Goal: Task Accomplishment & Management: Complete application form

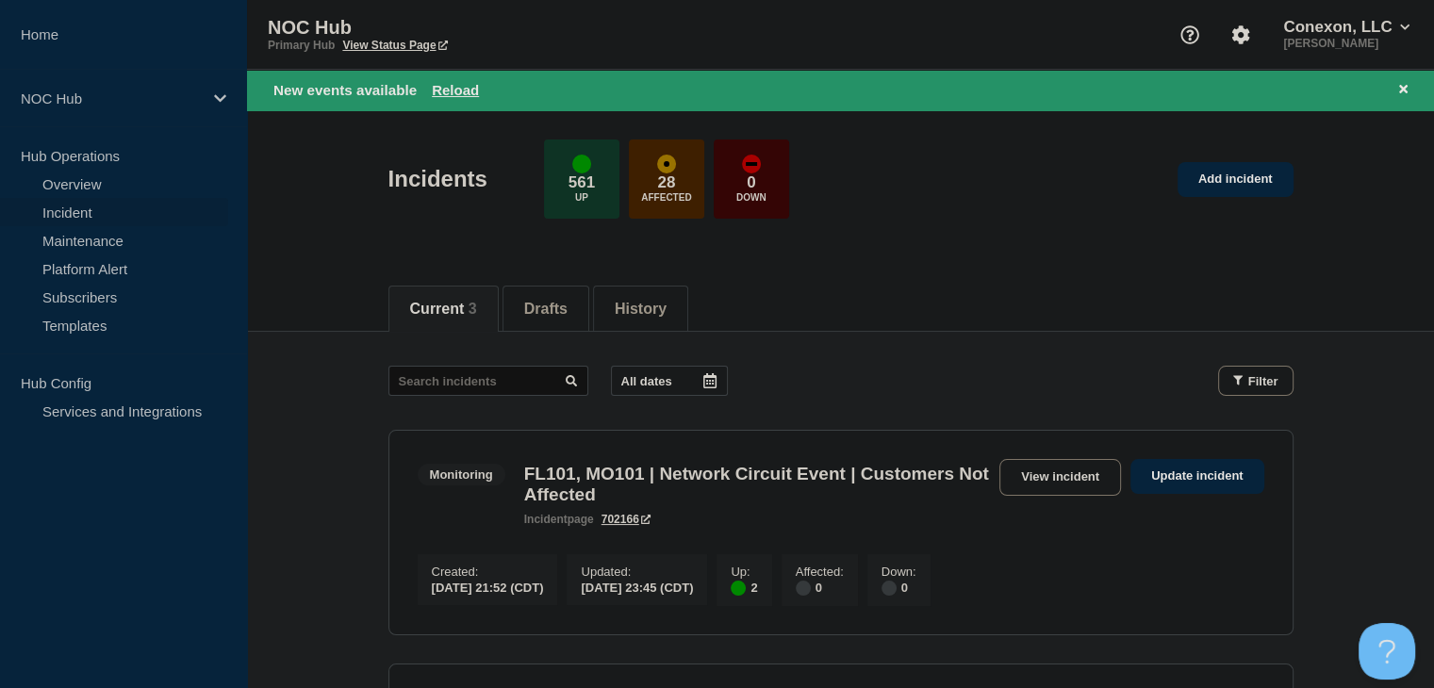
click at [90, 208] on link "Incident" at bounding box center [114, 212] width 228 height 28
click at [467, 89] on button "Reload" at bounding box center [455, 90] width 47 height 16
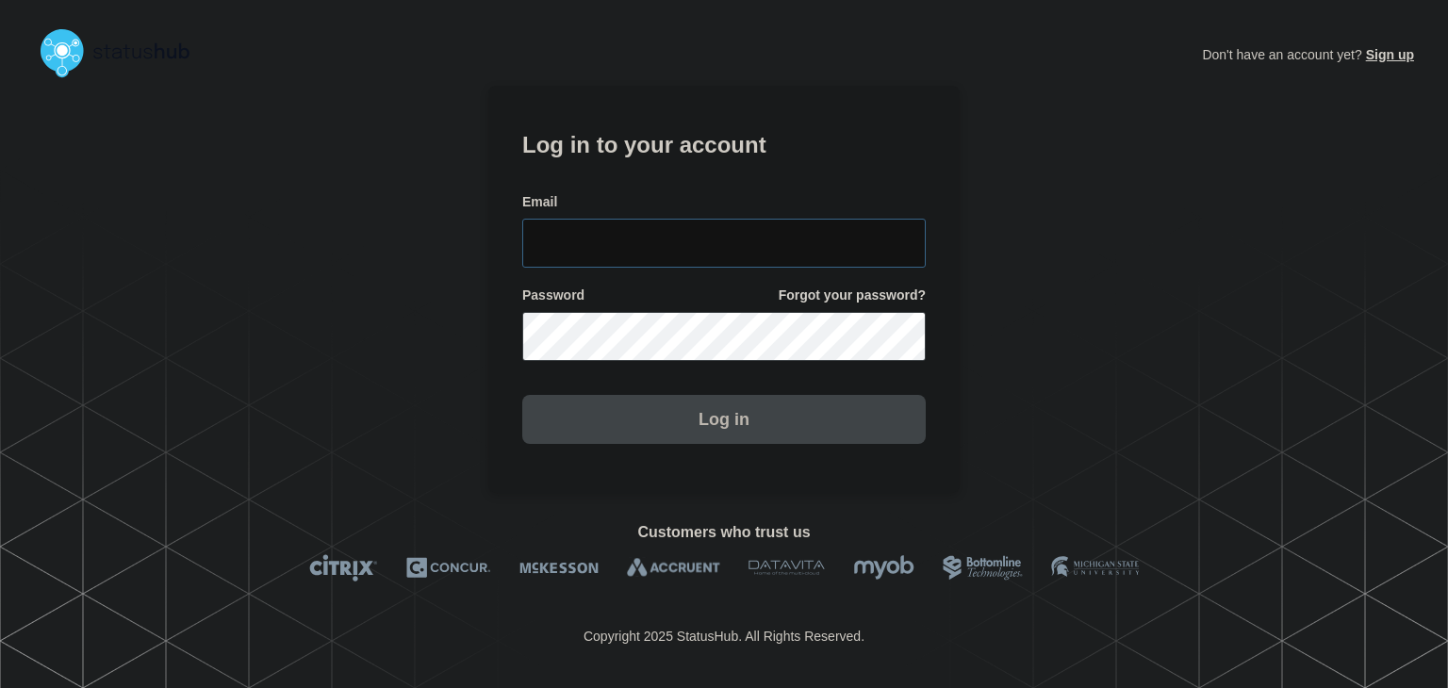
type input "[PERSON_NAME][EMAIL_ADDRESS][PERSON_NAME][DOMAIN_NAME]"
click at [704, 423] on button "Log in" at bounding box center [723, 419] width 403 height 49
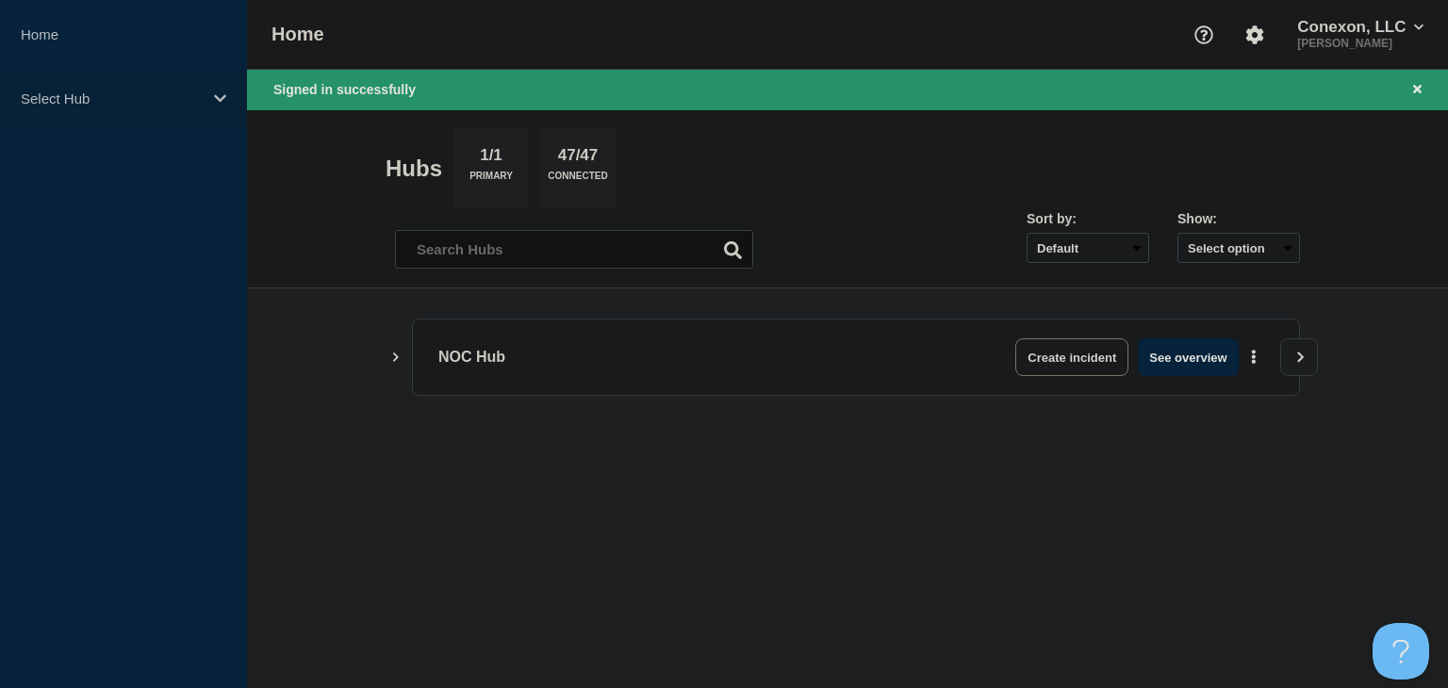
click at [101, 85] on div "Select Hub" at bounding box center [123, 99] width 247 height 58
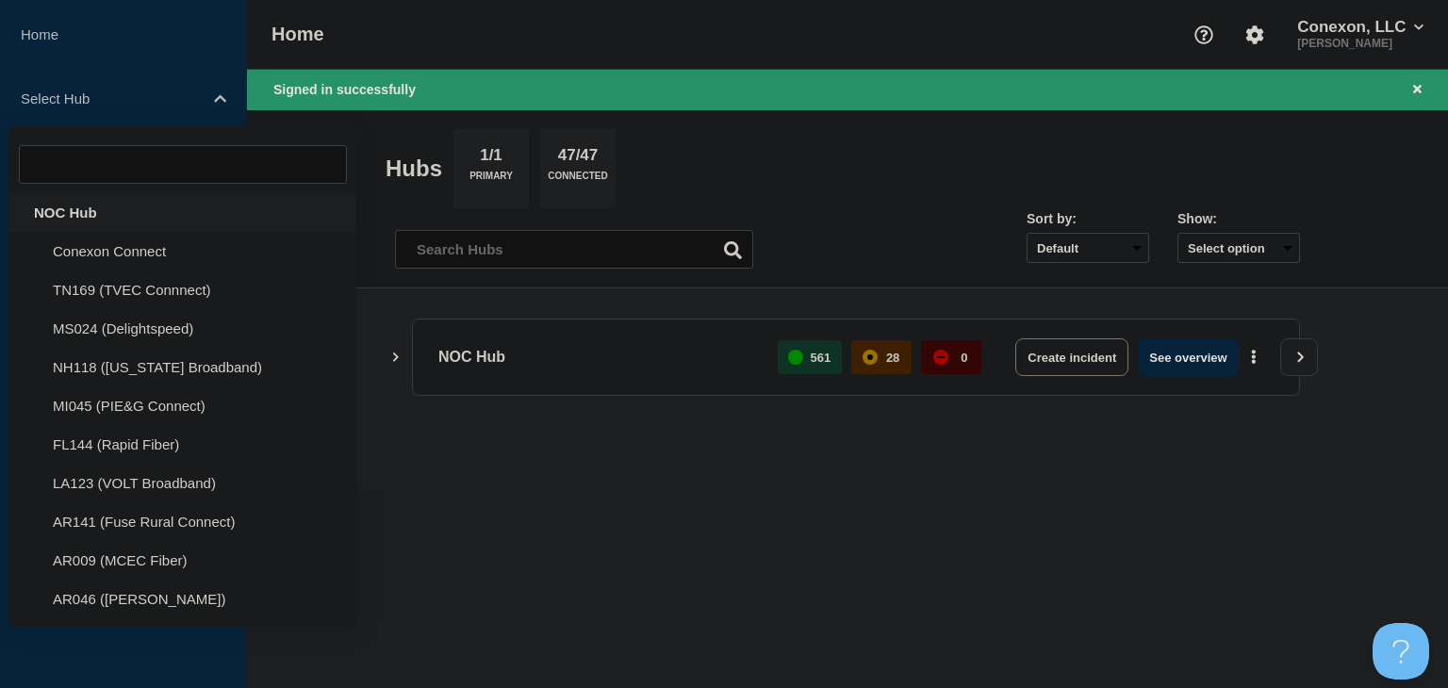
click at [58, 209] on div "NOC Hub" at bounding box center [182, 212] width 347 height 39
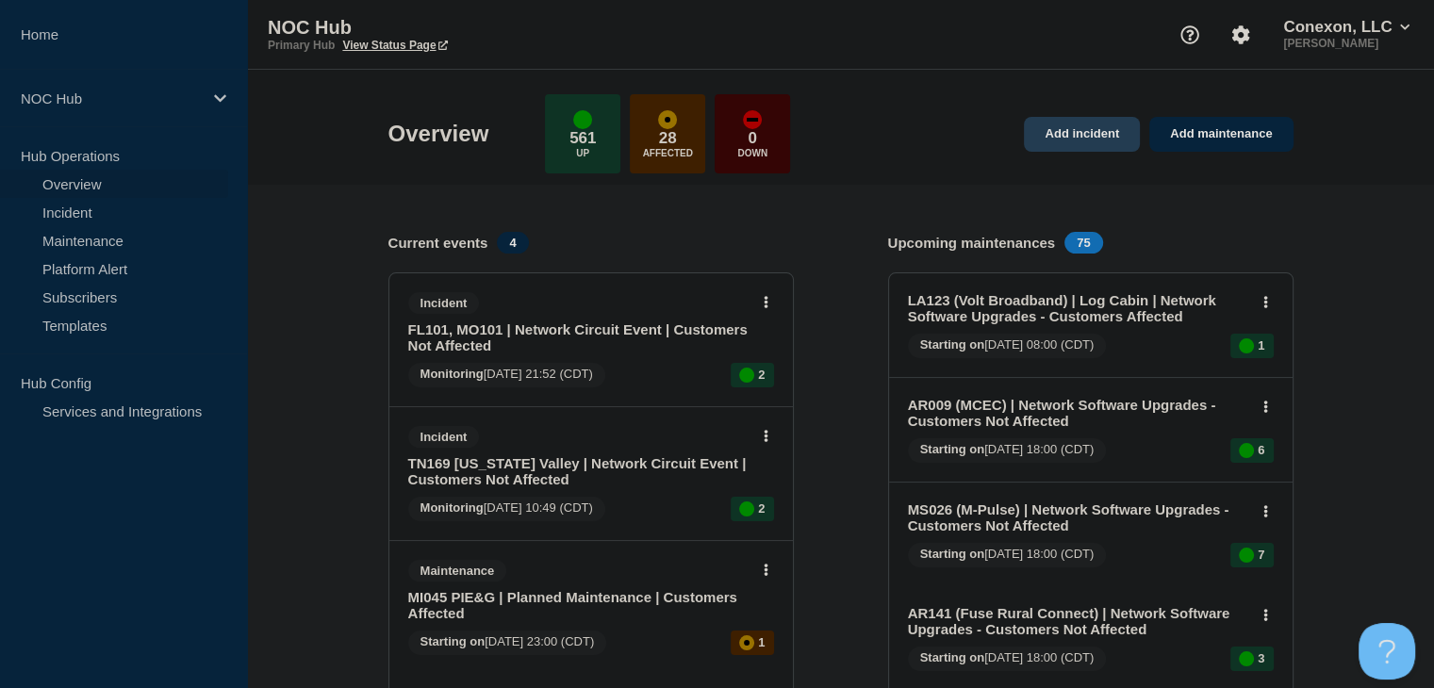
click at [1066, 140] on link "Add incident" at bounding box center [1082, 134] width 116 height 35
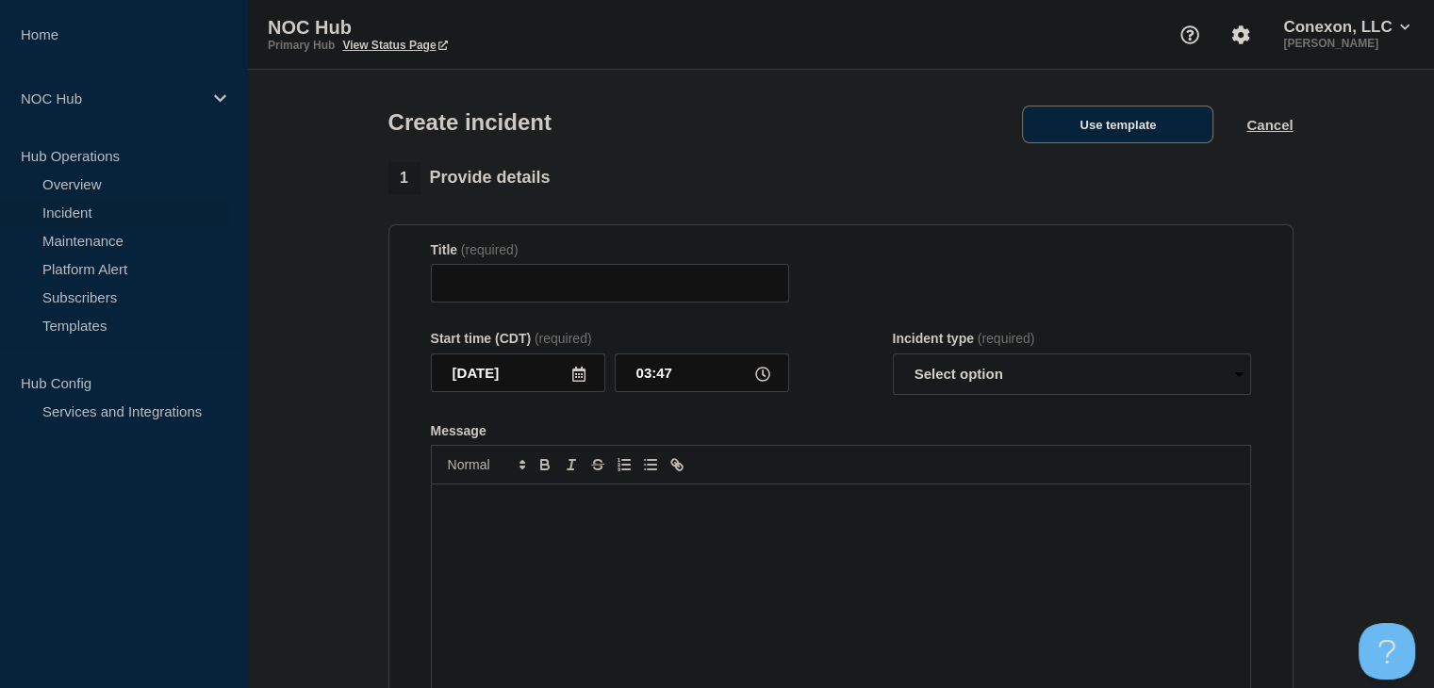
click at [1084, 122] on button "Use template" at bounding box center [1117, 125] width 191 height 38
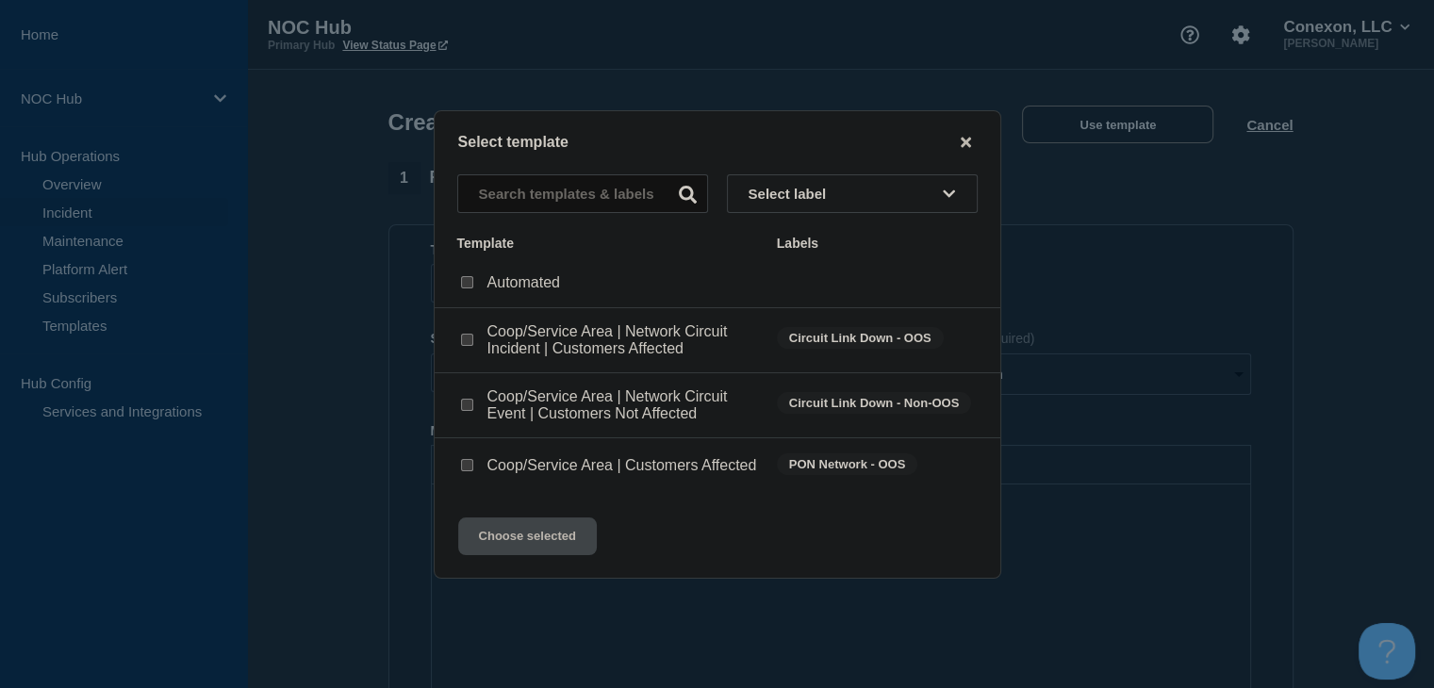
click at [470, 341] on input "Coop/Service Area | Network Circuit Incident | Customers Affected checkbox" at bounding box center [467, 340] width 12 height 12
checkbox input "true"
click at [522, 555] on button "Choose selected" at bounding box center [527, 537] width 139 height 38
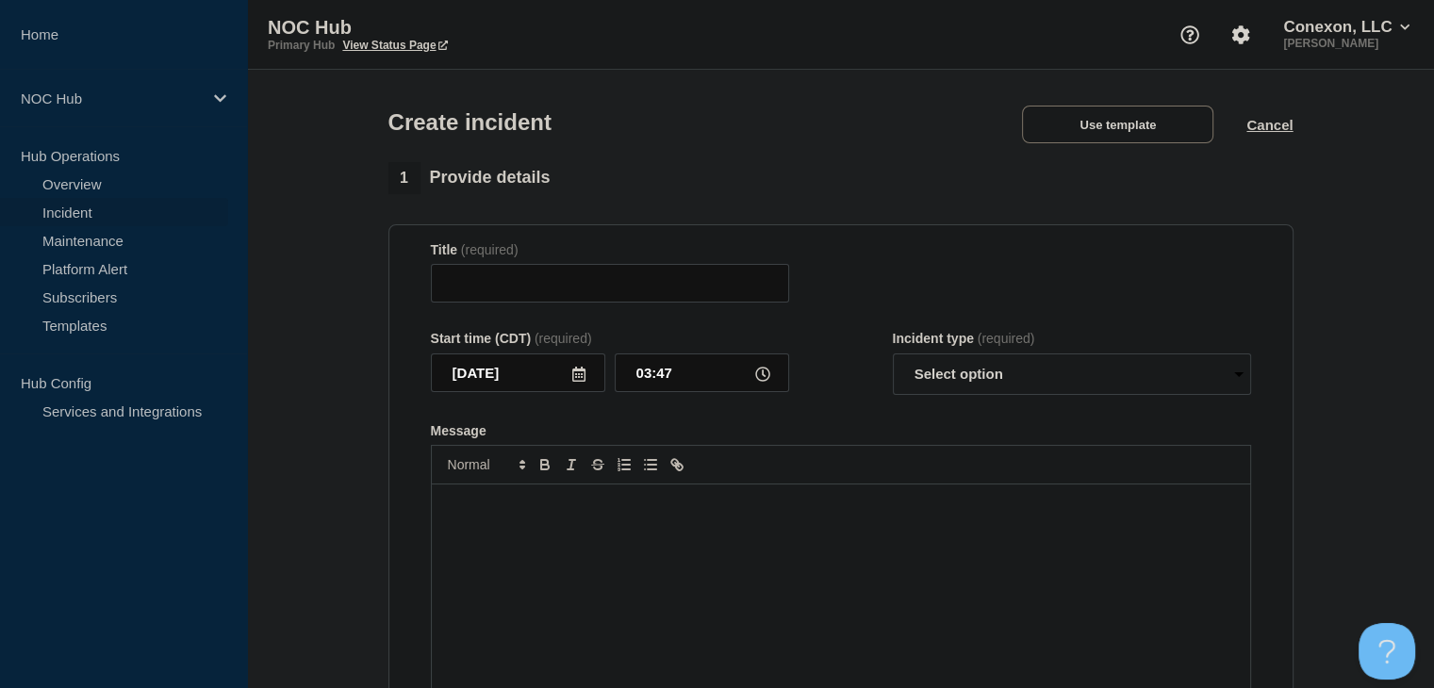
type input "Coop/Service Area | Network Circuit Incident | Customers Affected"
select select "investigating"
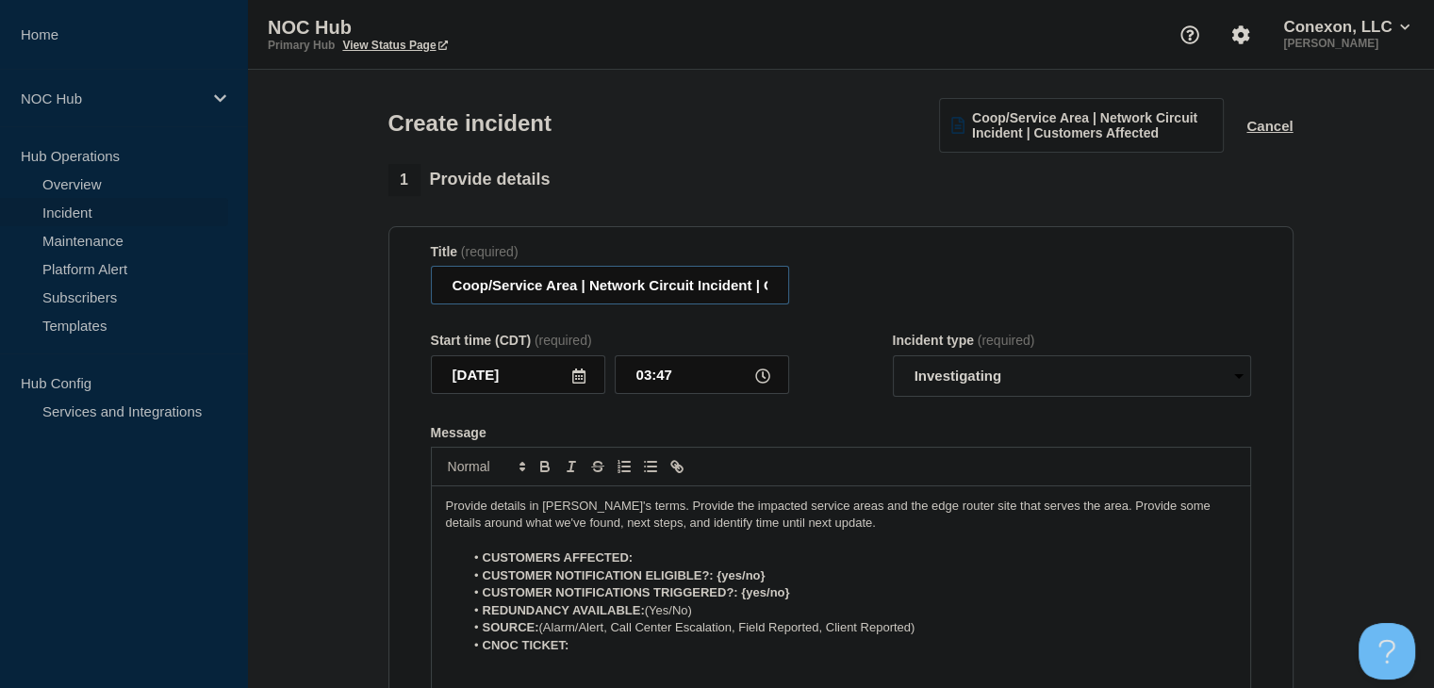
drag, startPoint x: 574, startPoint y: 288, endPoint x: 402, endPoint y: 295, distance: 172.6
click at [402, 295] on section "Title (required) Coop/Service Area | Network Circuit Incident | Customers Affec…" at bounding box center [840, 479] width 905 height 506
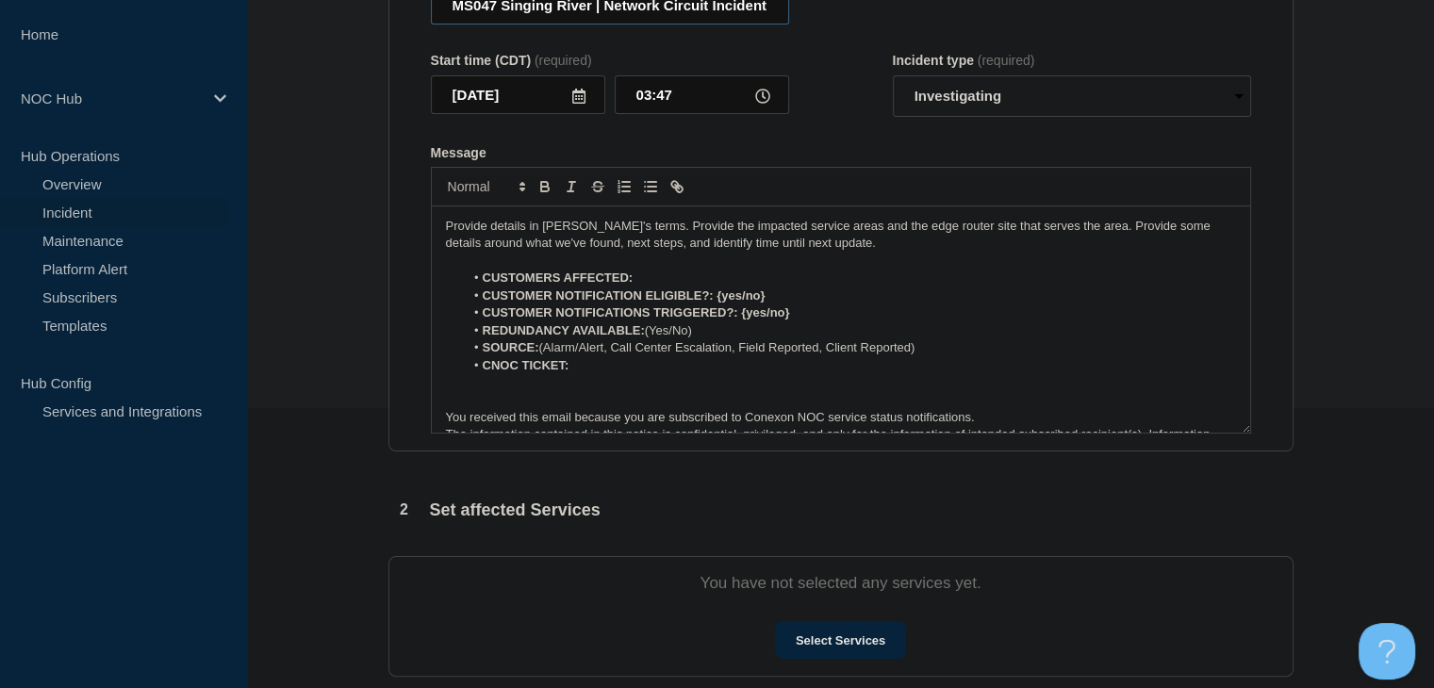
scroll to position [283, 0]
type input "MS047 Singing River | Network Circuit Incident | Customers Affected"
click at [692, 281] on li "CUSTOMERS AFFECTED:" at bounding box center [850, 275] width 772 height 17
drag, startPoint x: 747, startPoint y: 297, endPoint x: 720, endPoint y: 297, distance: 26.4
click at [720, 297] on li "CUSTOMER NOTIFICATION ELIGIBLE?: {yes/no}" at bounding box center [850, 293] width 772 height 17
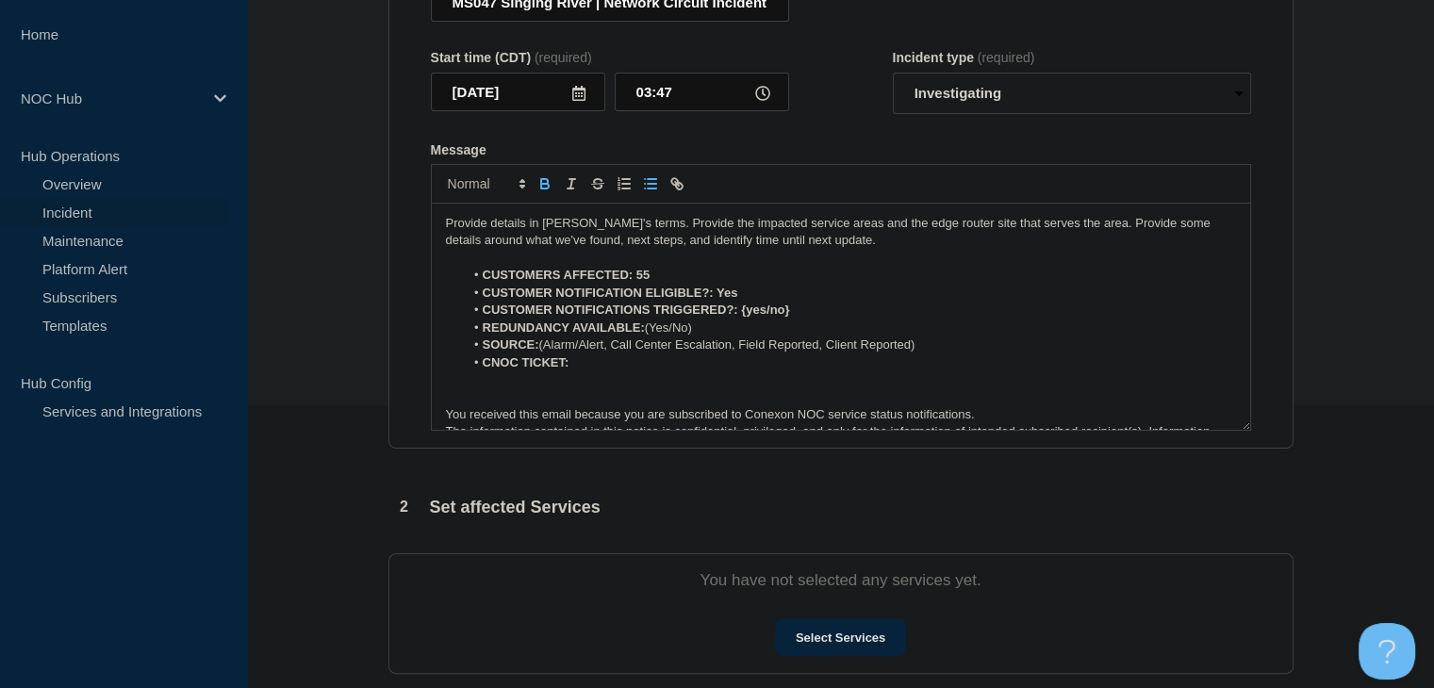
drag, startPoint x: 811, startPoint y: 321, endPoint x: 743, endPoint y: 321, distance: 67.9
click at [743, 319] on li "CUSTOMER NOTIFICATIONS TRIGGERED?: {yes/no}" at bounding box center [850, 310] width 772 height 17
click at [664, 367] on li "CNOC TICKET:" at bounding box center [850, 362] width 772 height 17
drag, startPoint x: 622, startPoint y: 370, endPoint x: 570, endPoint y: 364, distance: 52.2
click at [570, 364] on li "CNOC TICKET: 24983" at bounding box center [850, 362] width 772 height 17
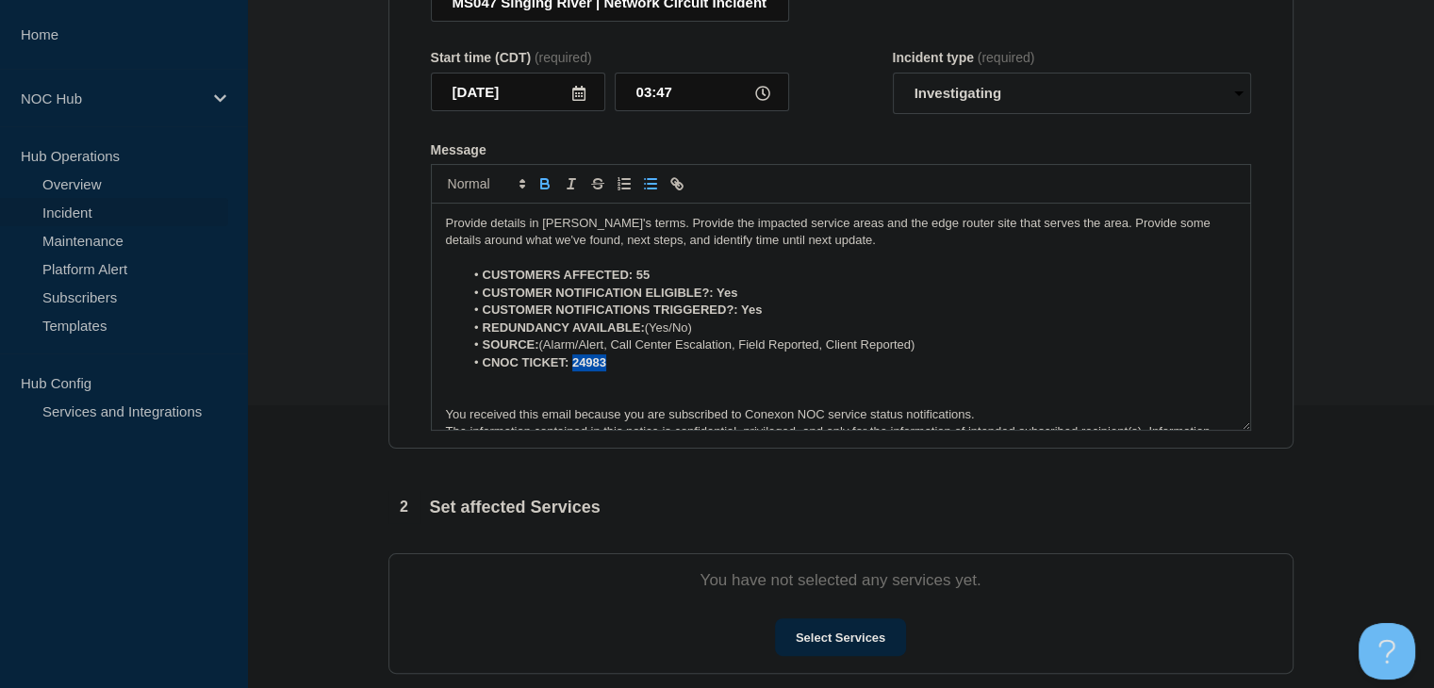
click at [544, 183] on icon "Toggle bold text" at bounding box center [544, 183] width 17 height 17
click at [698, 360] on li "CNOC TICKET: 24983" at bounding box center [850, 362] width 772 height 17
drag, startPoint x: 932, startPoint y: 348, endPoint x: 611, endPoint y: 352, distance: 321.5
click at [611, 352] on li "SOURCE: (Alarm/Alert, Call Center Escalation, Field Reported, Client Reported)" at bounding box center [850, 345] width 772 height 17
click at [547, 353] on li "SOURCE: (Alarm/Alert" at bounding box center [850, 345] width 772 height 17
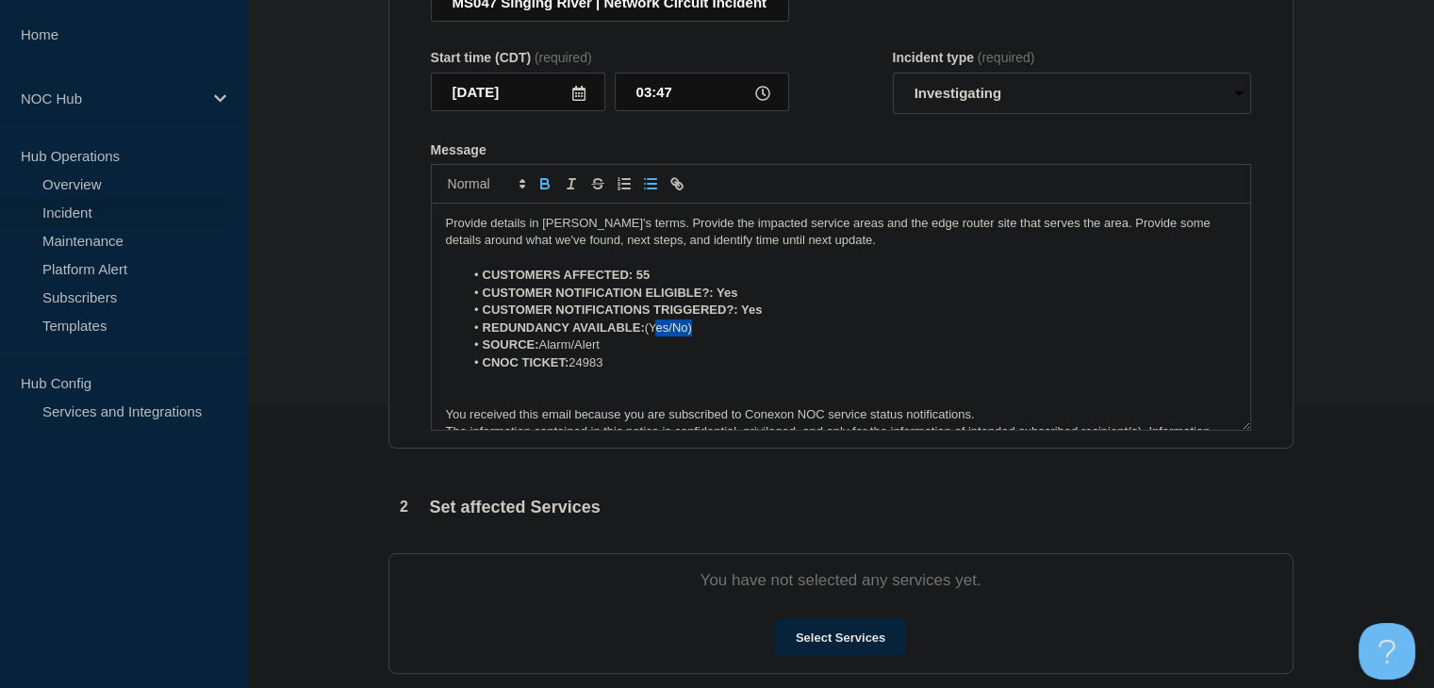
drag, startPoint x: 712, startPoint y: 328, endPoint x: 656, endPoint y: 329, distance: 55.6
click at [656, 329] on li "REDUNDANCY AVAILABLE: (Yes/No)" at bounding box center [850, 328] width 772 height 17
click at [667, 335] on li "REDUNDANCY AVAILABLE: (Yes/No)" at bounding box center [850, 328] width 772 height 17
click at [676, 334] on li "REDUNDANCY AVAILABLE: (Yes/No)" at bounding box center [850, 328] width 772 height 17
click at [681, 333] on li "REDUNDANCY AVAILABLE: (No)" at bounding box center [850, 328] width 772 height 17
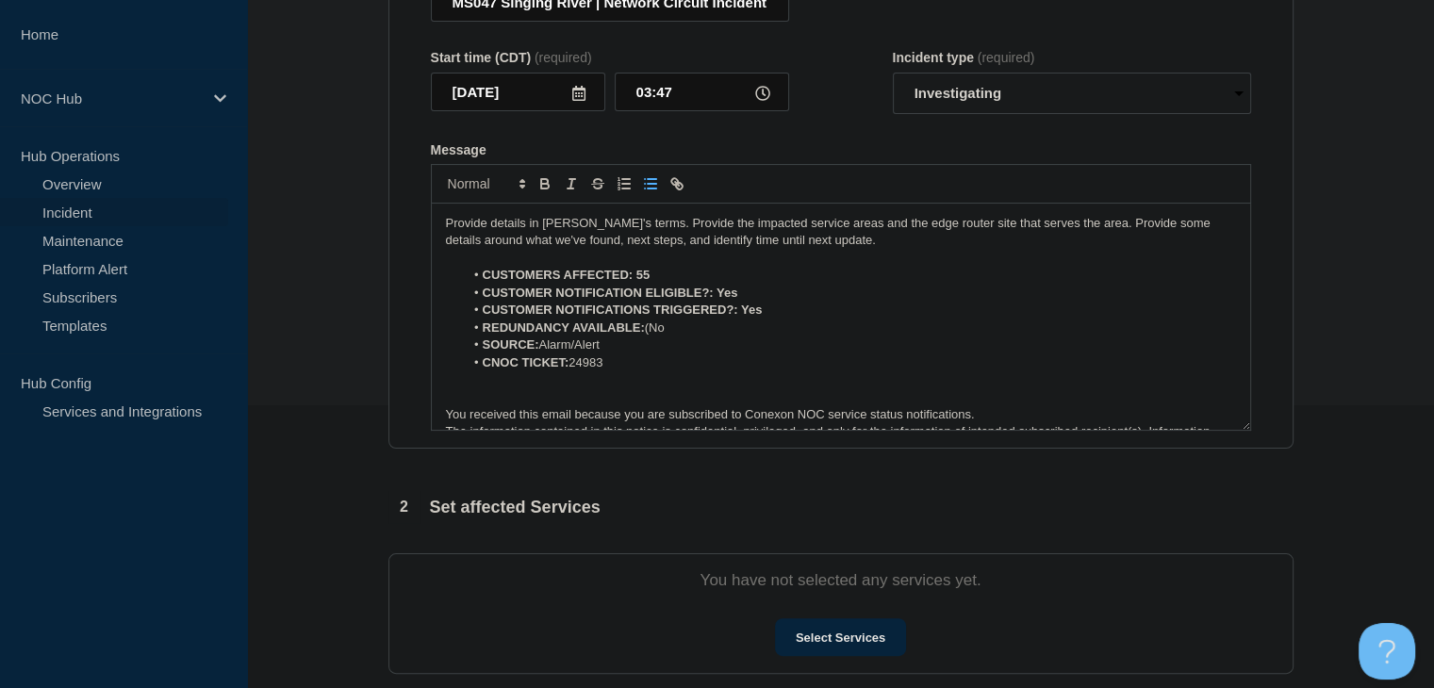
click at [652, 331] on li "REDUNDANCY AVAILABLE: (No" at bounding box center [850, 328] width 772 height 17
drag, startPoint x: 777, startPoint y: 317, endPoint x: 731, endPoint y: 318, distance: 46.2
click at [737, 316] on li "CUSTOMER NOTIFICATIONS TRIGGERED?: Yes" at bounding box center [850, 310] width 772 height 17
click at [547, 192] on icon "Toggle bold text" at bounding box center [544, 183] width 17 height 17
drag, startPoint x: 650, startPoint y: 281, endPoint x: 635, endPoint y: 281, distance: 15.1
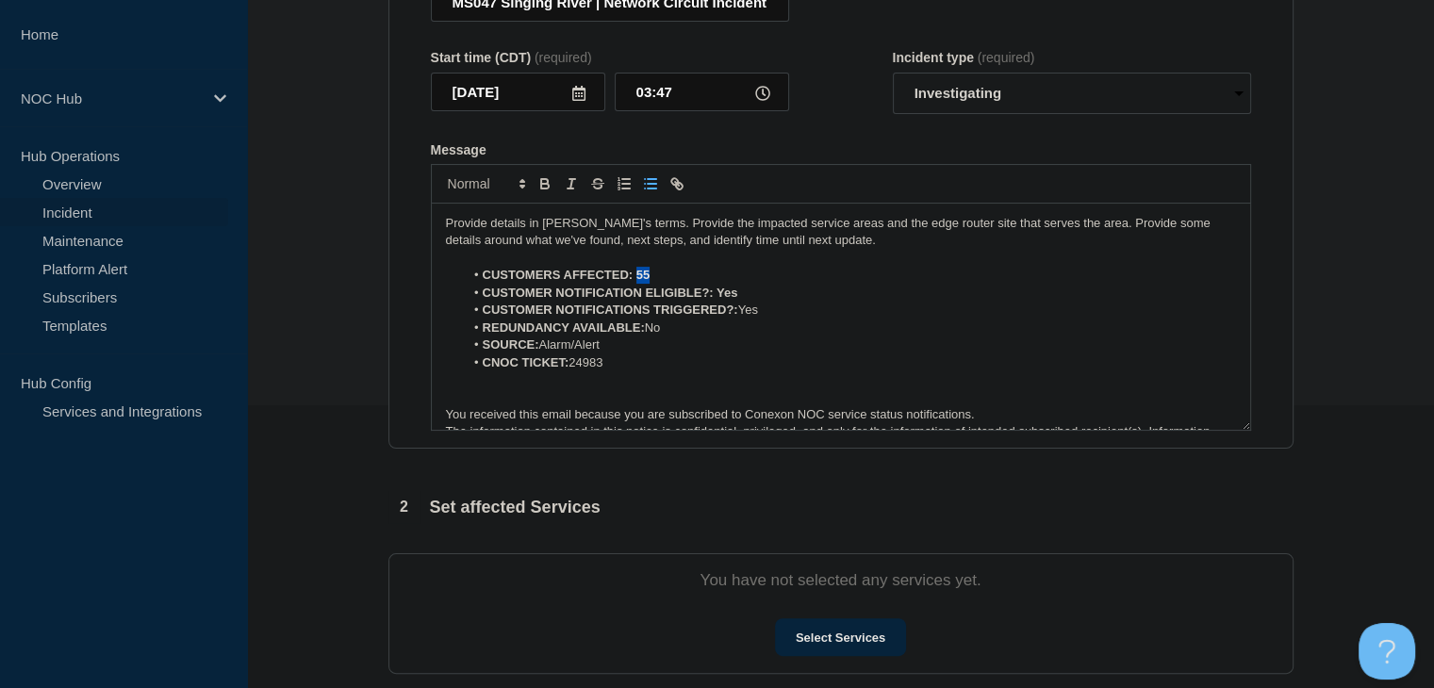
click at [635, 281] on li "CUSTOMERS AFFECTED: 55" at bounding box center [850, 275] width 772 height 17
click at [543, 189] on icon "Toggle bold text" at bounding box center [545, 186] width 8 height 5
drag, startPoint x: 741, startPoint y: 299, endPoint x: 716, endPoint y: 299, distance: 24.5
click at [716, 299] on li "CUSTOMER NOTIFICATION ELIGIBLE?: Yes" at bounding box center [850, 293] width 772 height 17
click at [538, 188] on icon "Toggle bold text" at bounding box center [544, 183] width 17 height 17
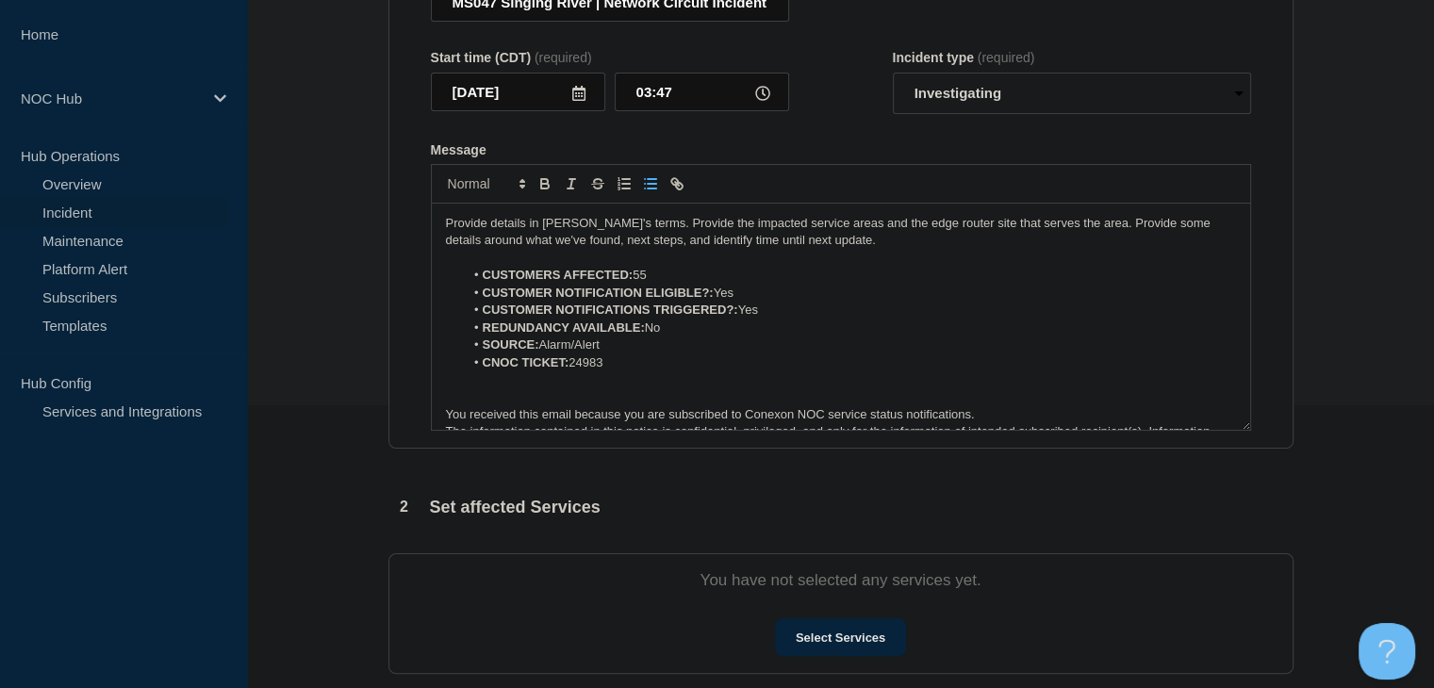
click at [577, 242] on p "Provide details in laymen's terms. Provide the impacted service areas and the e…" at bounding box center [841, 232] width 790 height 35
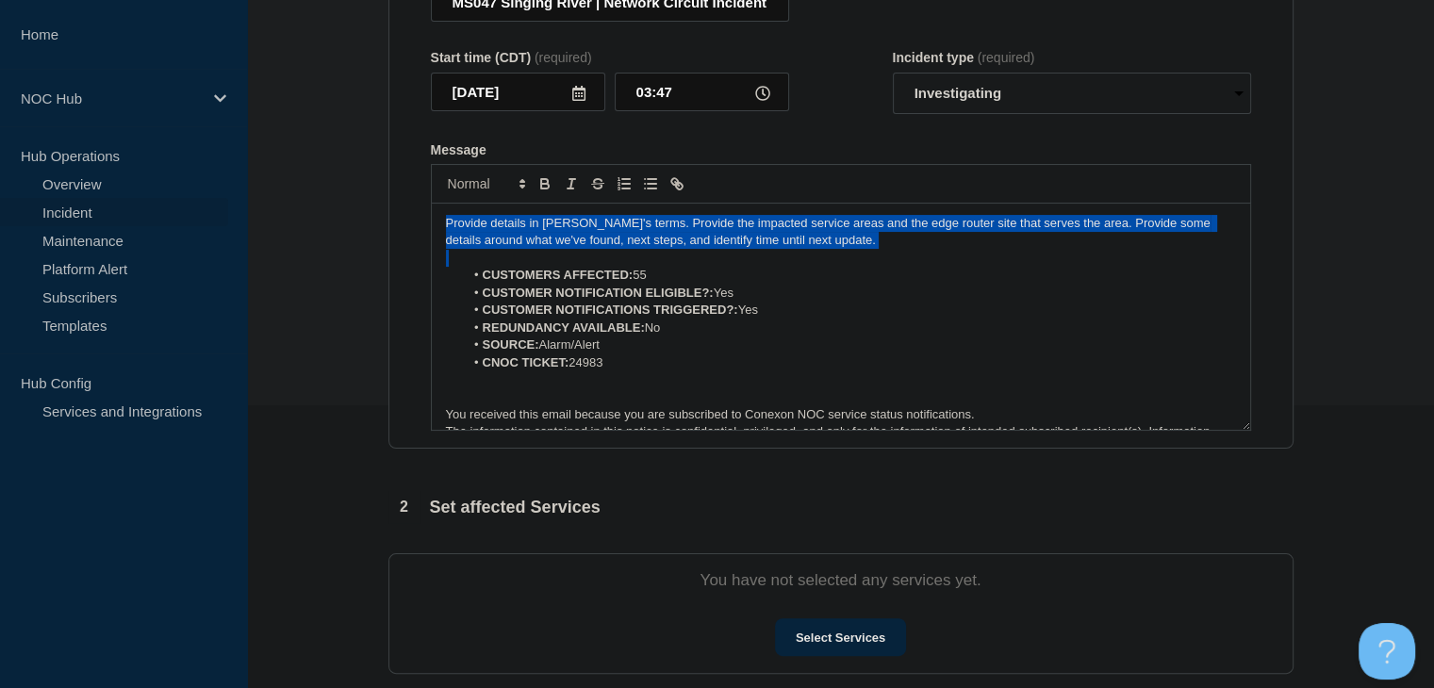
click at [577, 242] on p "Provide details in laymen's terms. Provide the impacted service areas and the e…" at bounding box center [841, 232] width 790 height 35
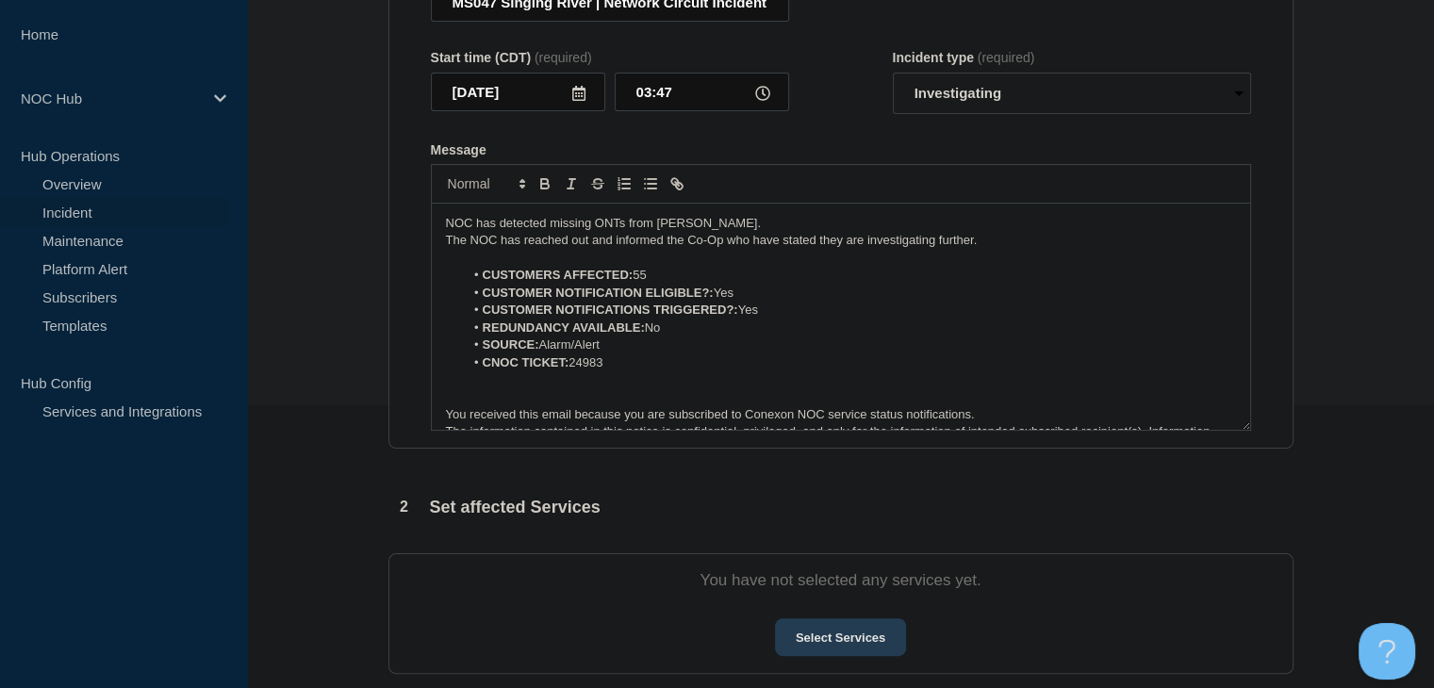
click at [853, 634] on button "Select Services" at bounding box center [840, 637] width 131 height 38
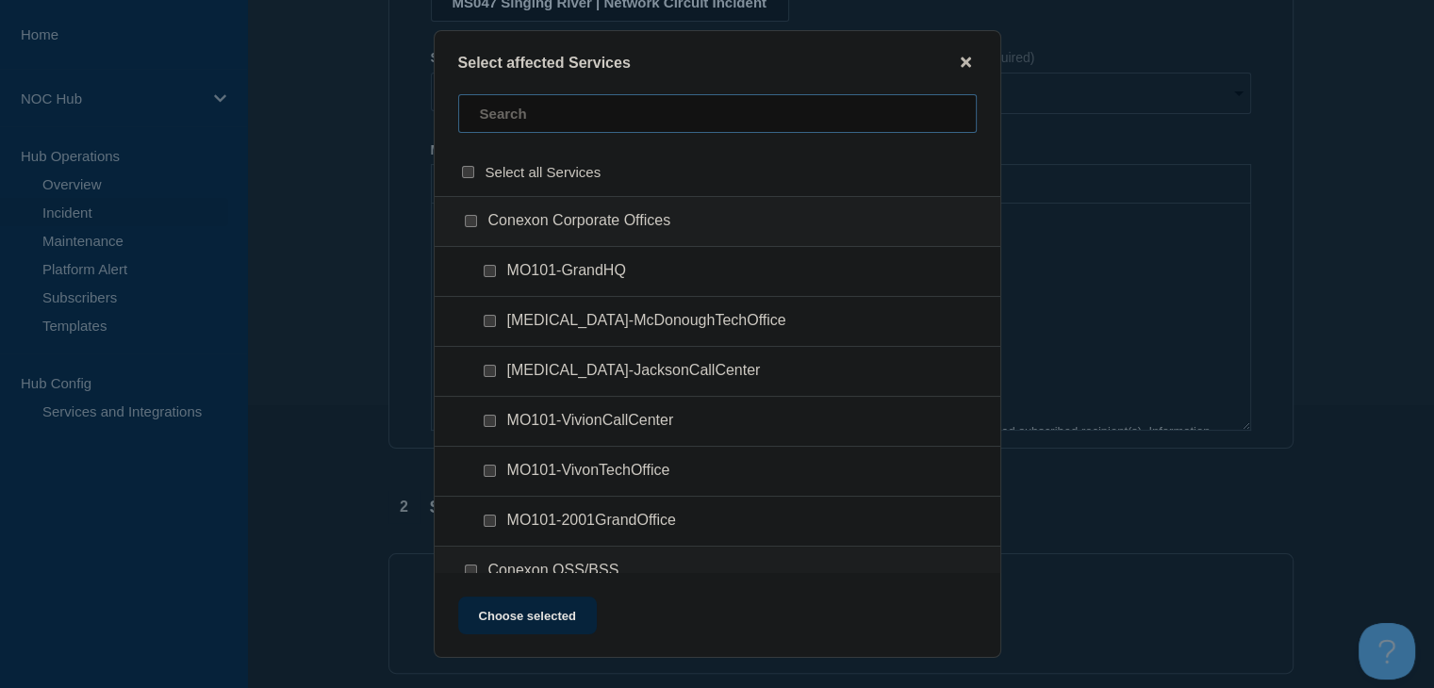
click at [518, 128] on input "text" at bounding box center [717, 113] width 518 height 39
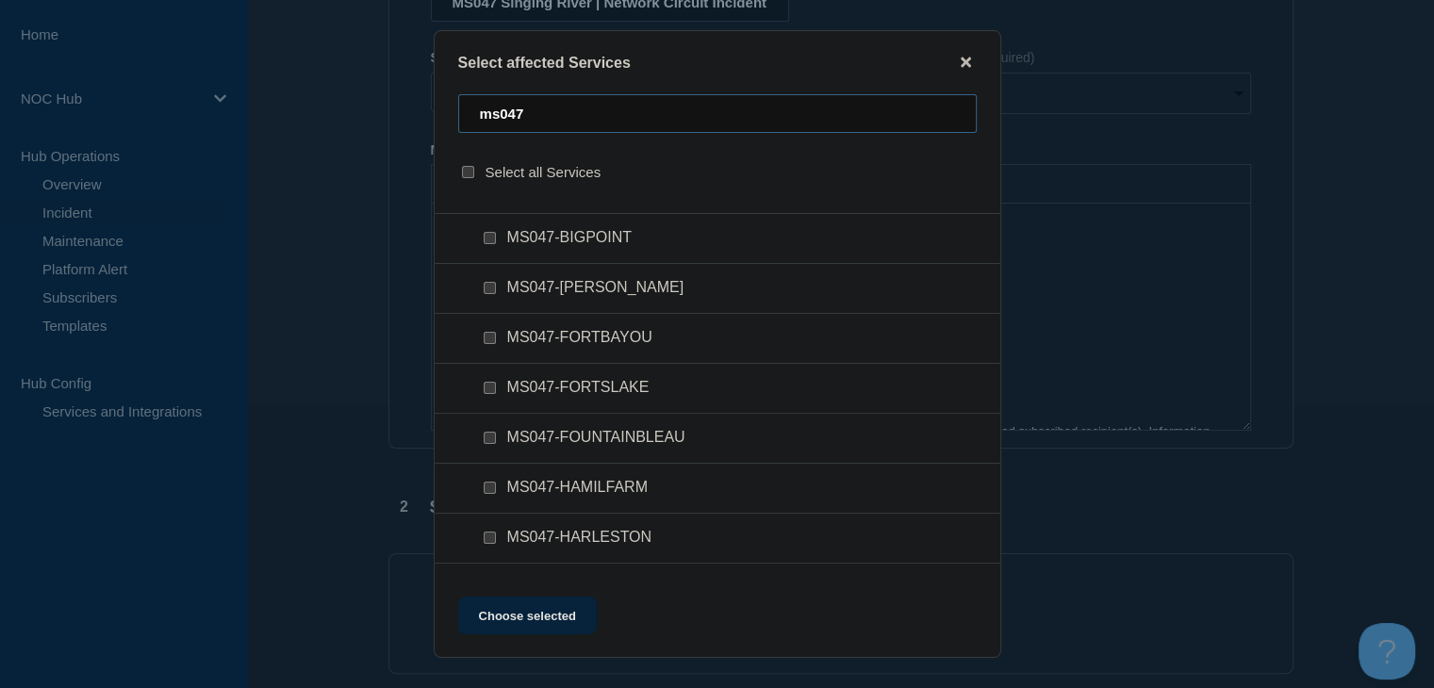
type input "ms047"
click at [485, 291] on input "MS047-BREWER checkbox" at bounding box center [490, 288] width 12 height 12
checkbox input "true"
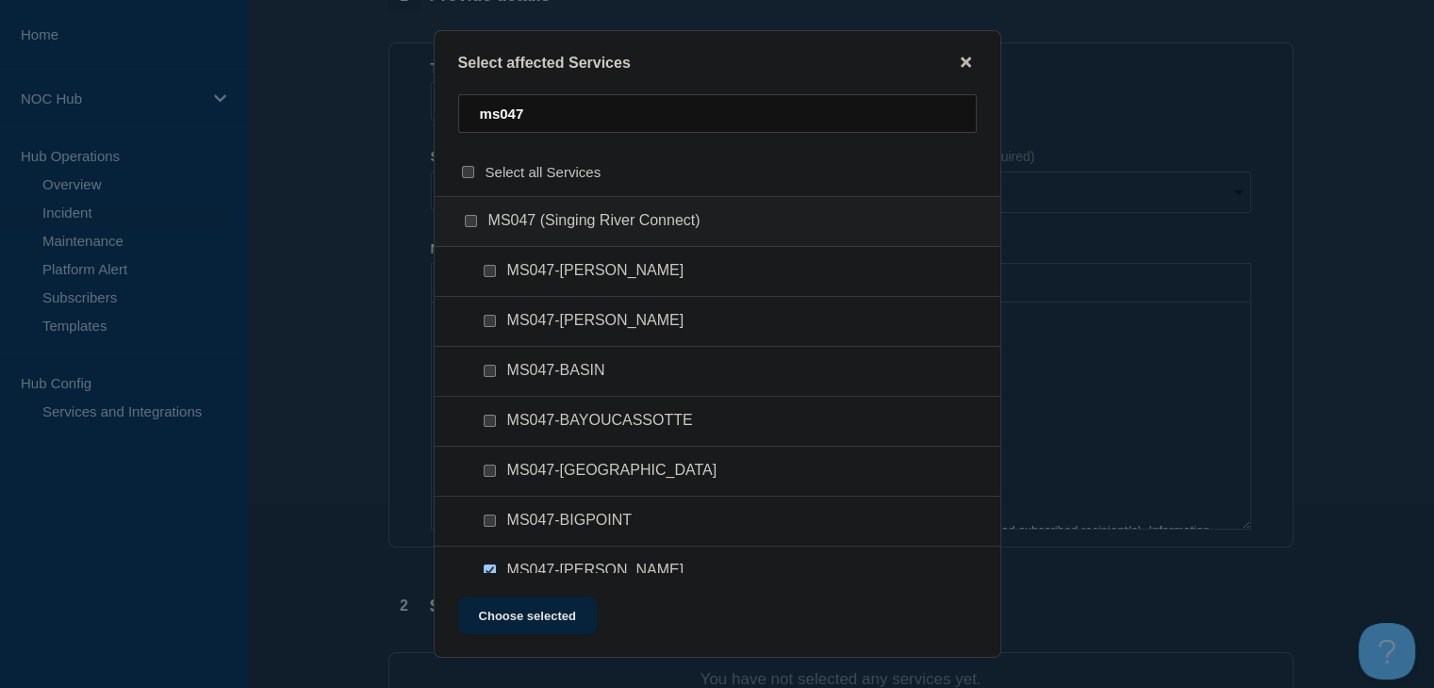
scroll to position [94, 0]
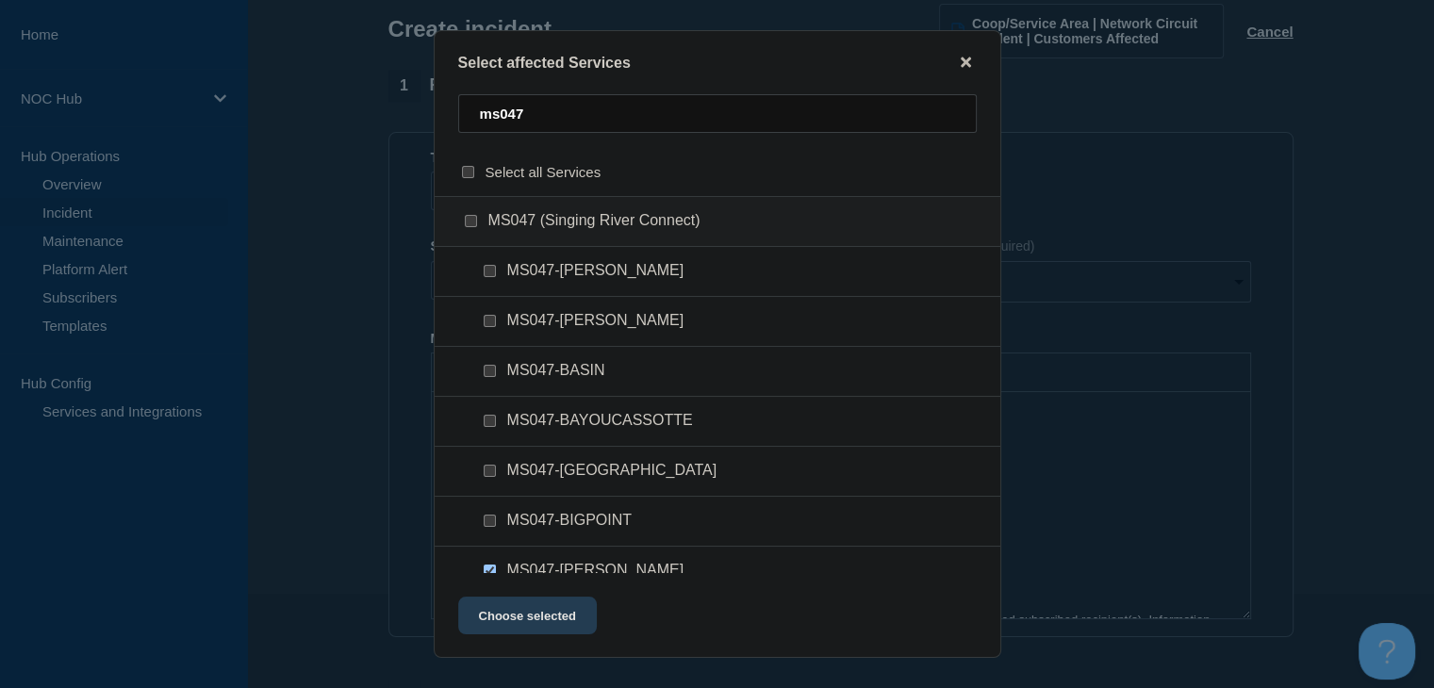
click at [536, 607] on button "Choose selected" at bounding box center [527, 616] width 139 height 38
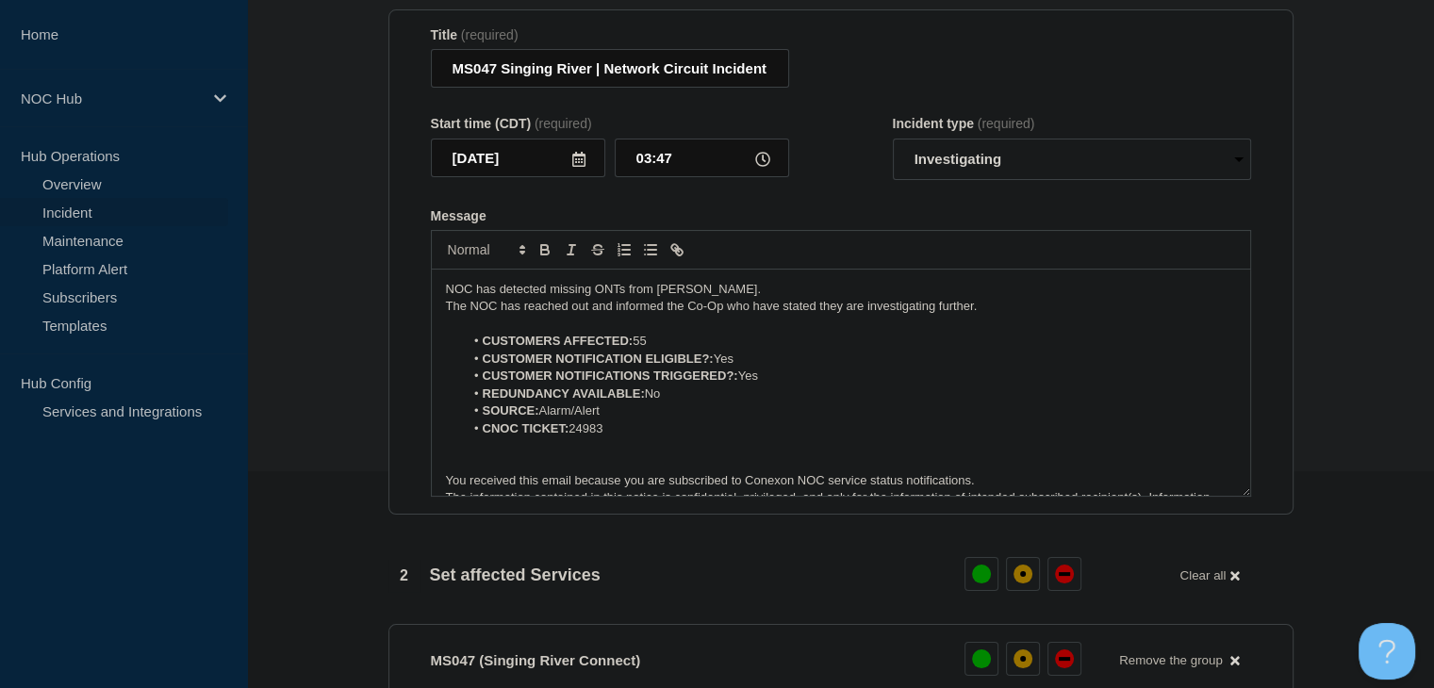
scroll to position [283, 0]
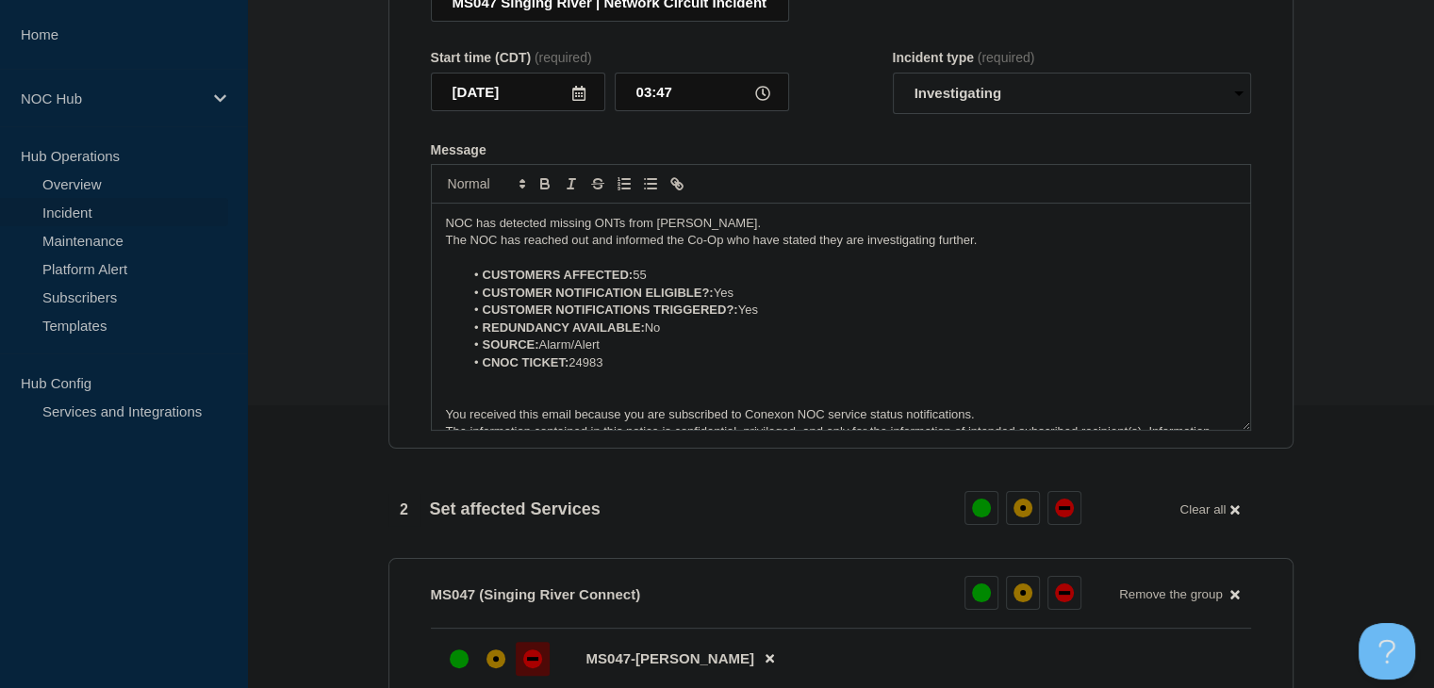
click at [539, 668] on div "down" at bounding box center [532, 658] width 19 height 19
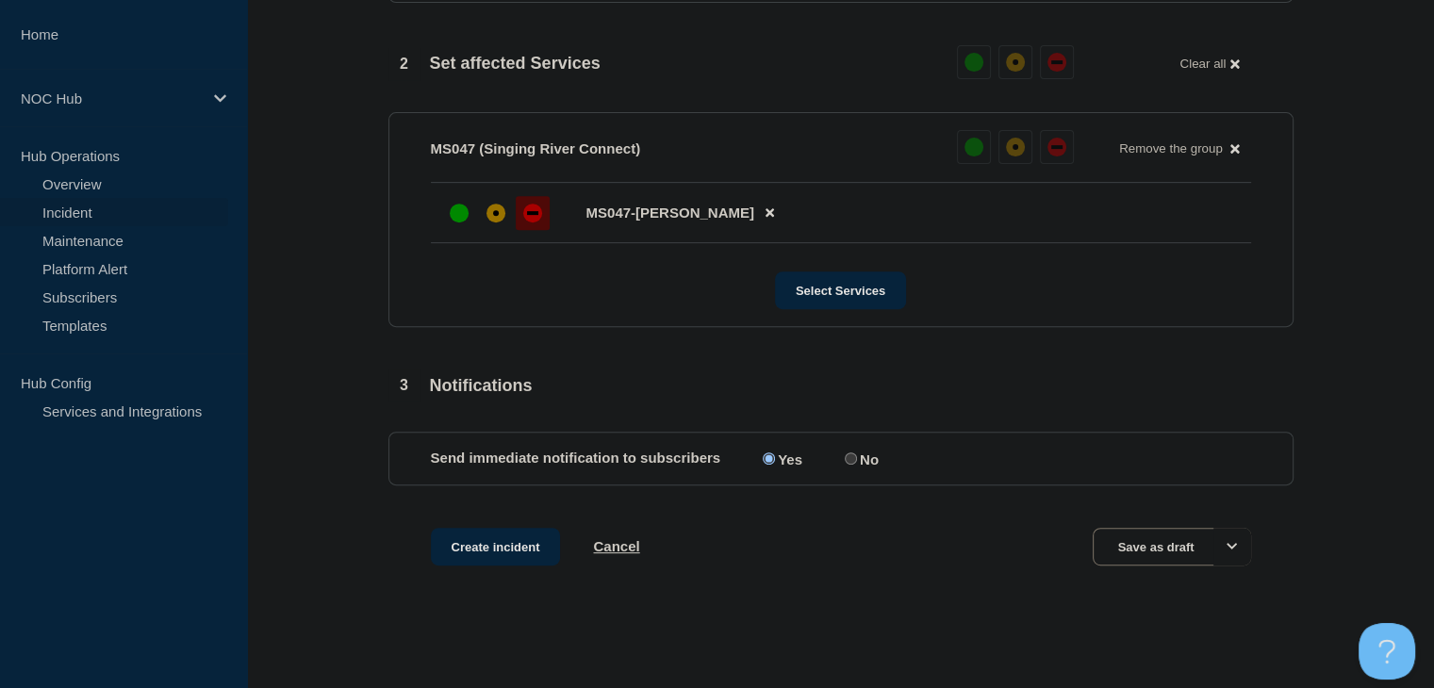
scroll to position [736, 0]
click at [507, 543] on button "Create incident" at bounding box center [496, 547] width 130 height 38
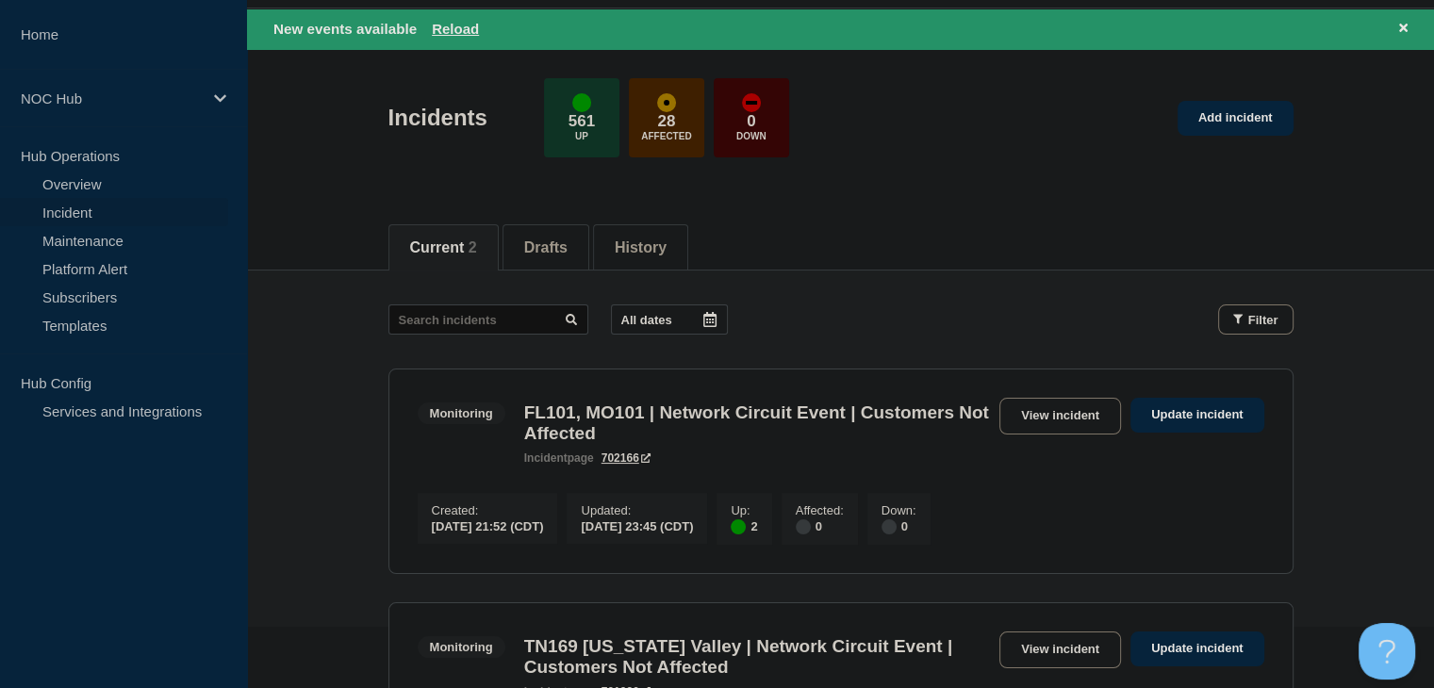
scroll to position [94, 0]
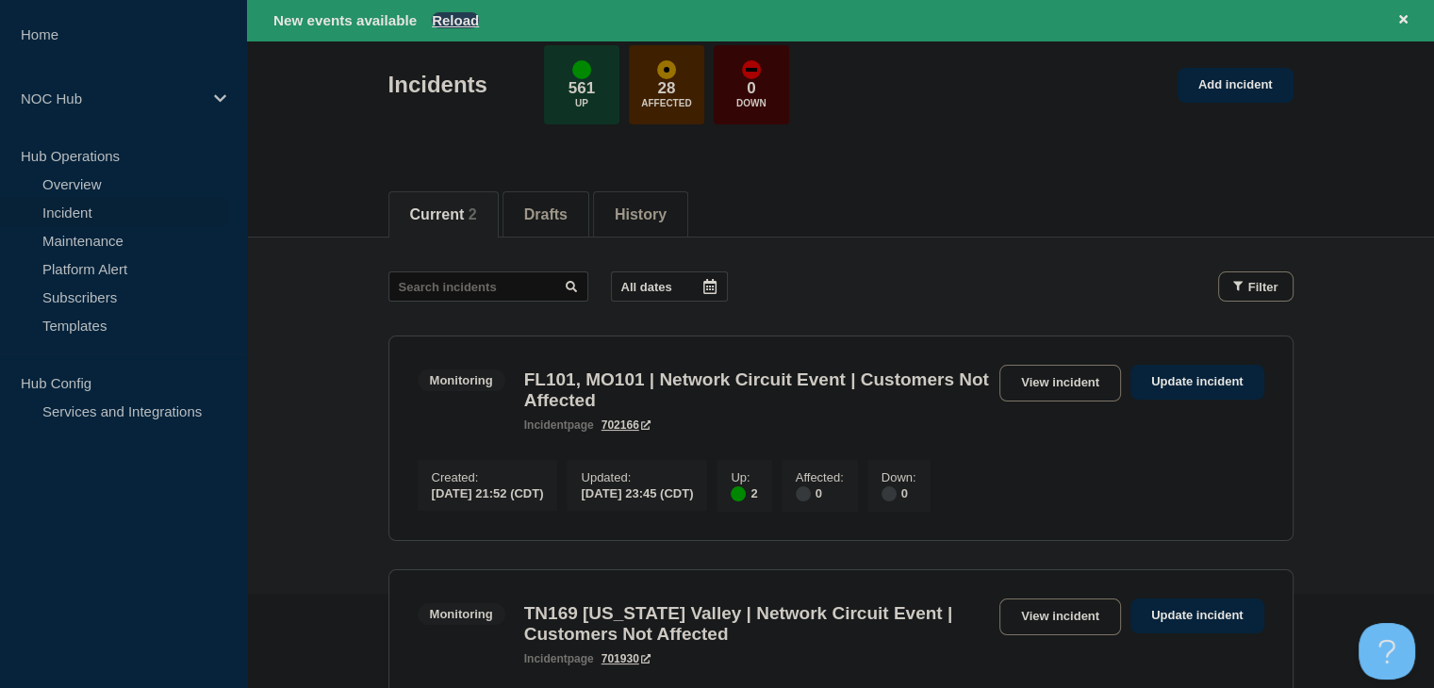
click at [441, 20] on button "Reload" at bounding box center [455, 20] width 47 height 16
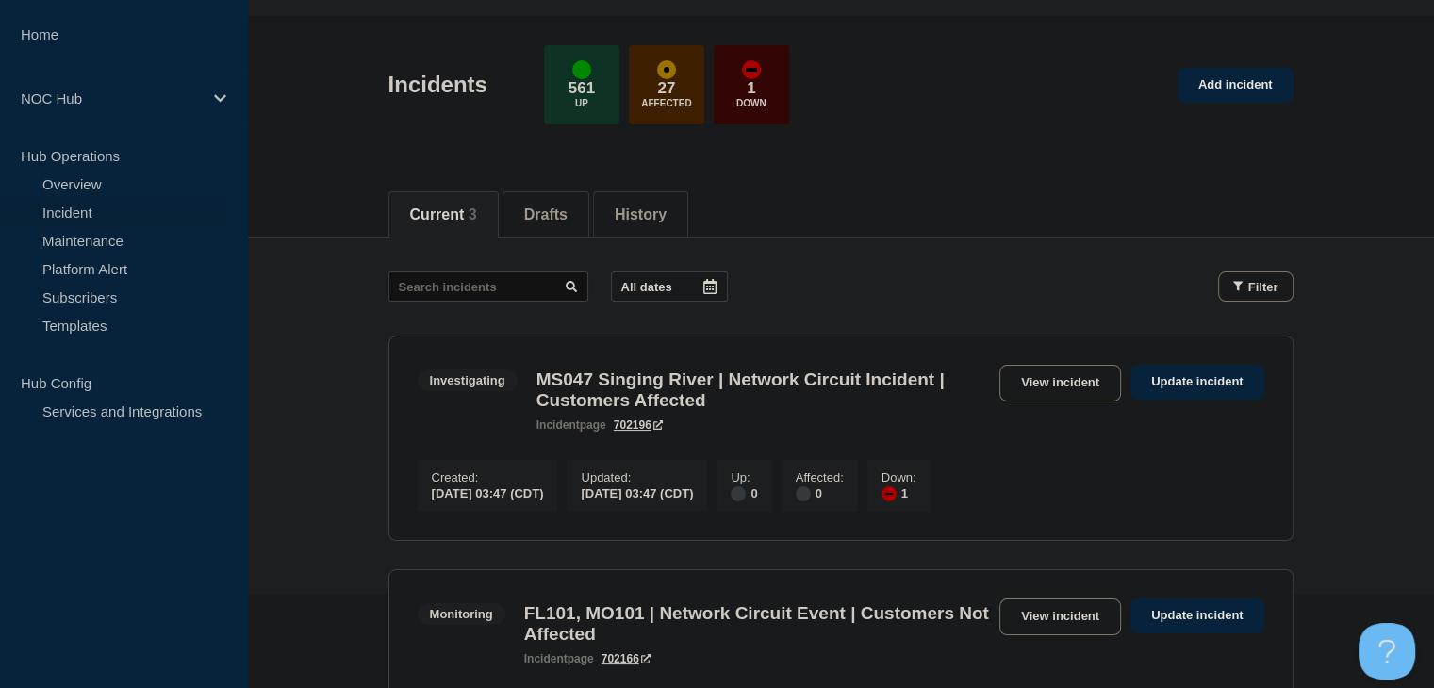
scroll to position [54, 0]
click at [1073, 384] on link "View incident" at bounding box center [1060, 384] width 122 height 37
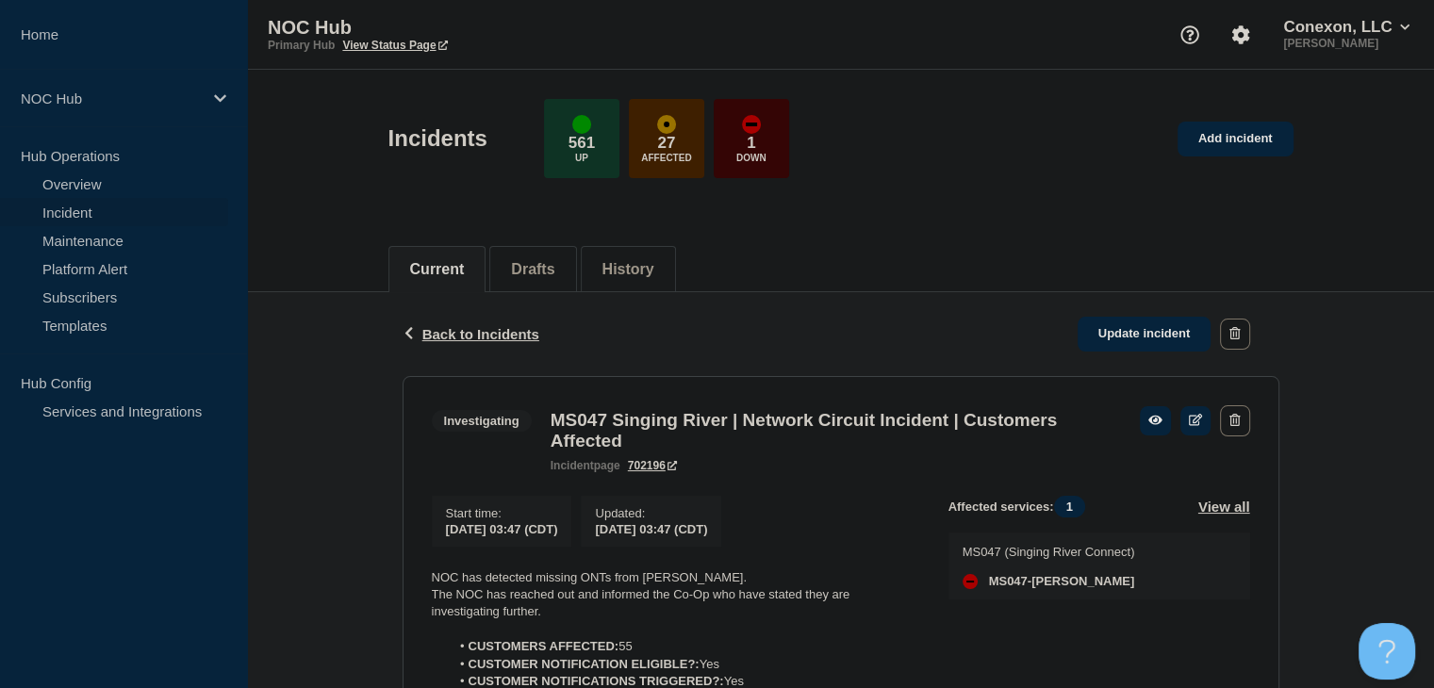
scroll to position [273, 0]
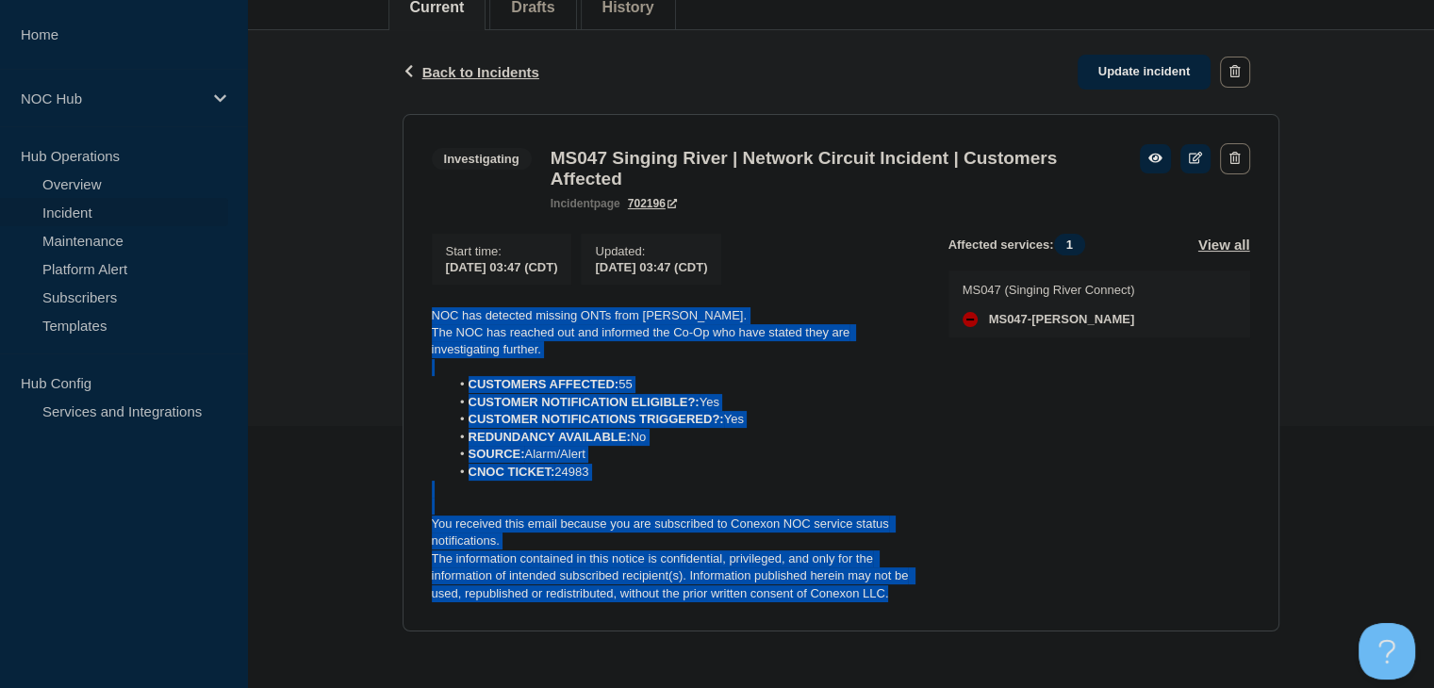
drag, startPoint x: 900, startPoint y: 596, endPoint x: 403, endPoint y: 284, distance: 586.6
click at [403, 284] on section "Investigating MS047 Singing River | Network Circuit Incident | Customers Affect…" at bounding box center [841, 373] width 877 height 518
copy div "NOC has detected missing ONTs from Brewer. The NOC has reached out and informed…"
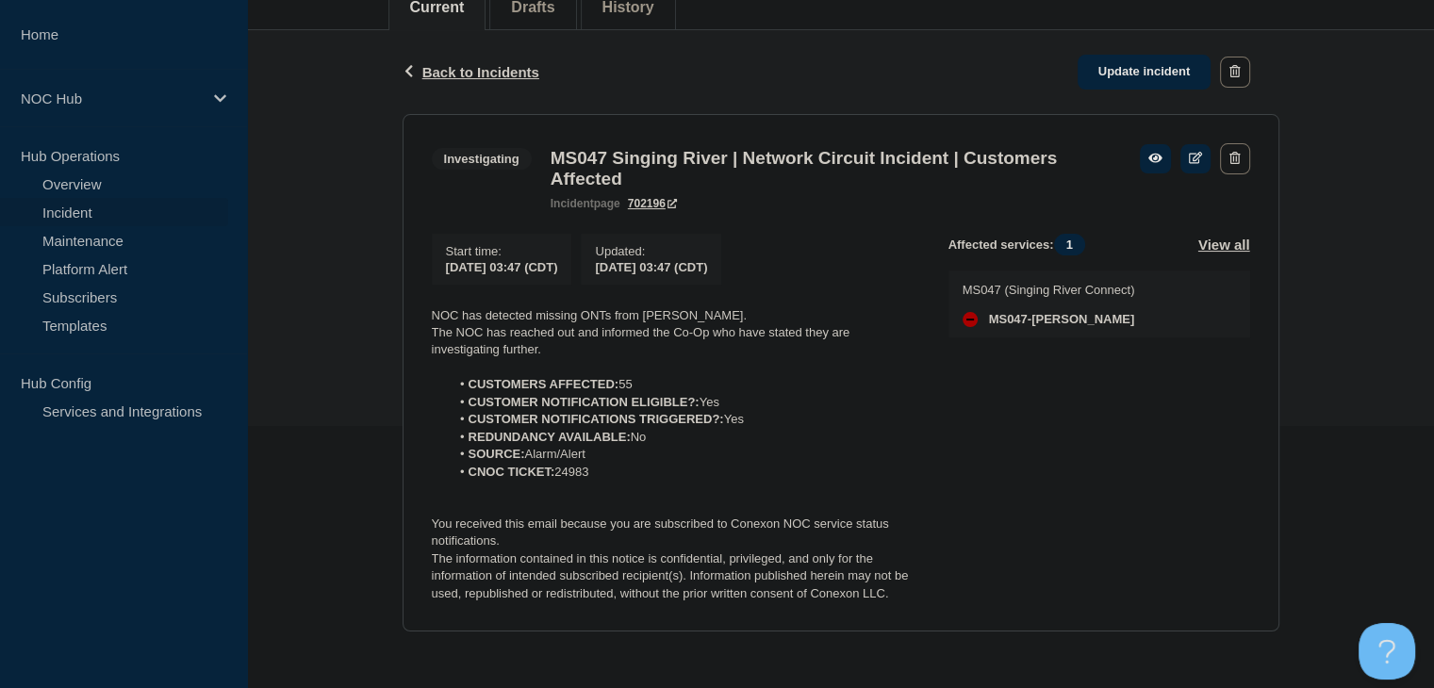
click at [1031, 452] on div "Affected services: 1 View all MS047 (Singing River Connect) MS047-BREWER" at bounding box center [1099, 419] width 302 height 370
